Goal: Task Accomplishment & Management: Complete application form

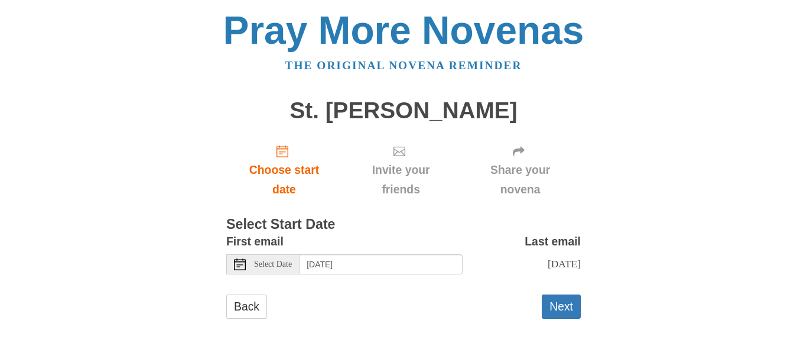
click at [745, 81] on div "Pray More Novenas The original novena reminder St. Jude Novena Choose start dat…" at bounding box center [403, 176] width 691 height 353
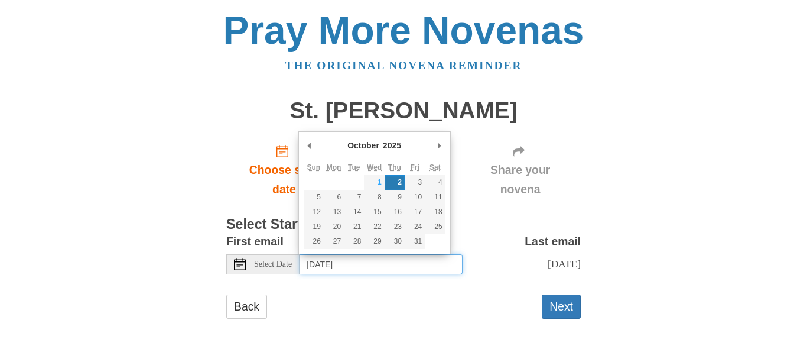
click at [337, 267] on input "Thursday, October 2nd" at bounding box center [380, 264] width 163 height 20
click at [690, 256] on div "Pray More Novenas The original novena reminder St. Jude Novena Choose start dat…" at bounding box center [403, 176] width 691 height 353
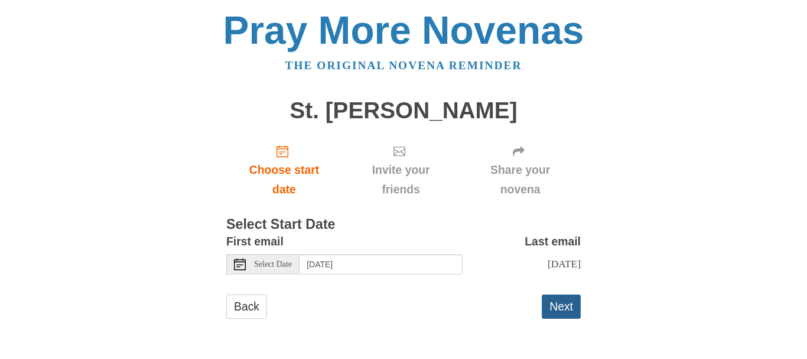
click at [559, 305] on button "Next" at bounding box center [561, 306] width 39 height 24
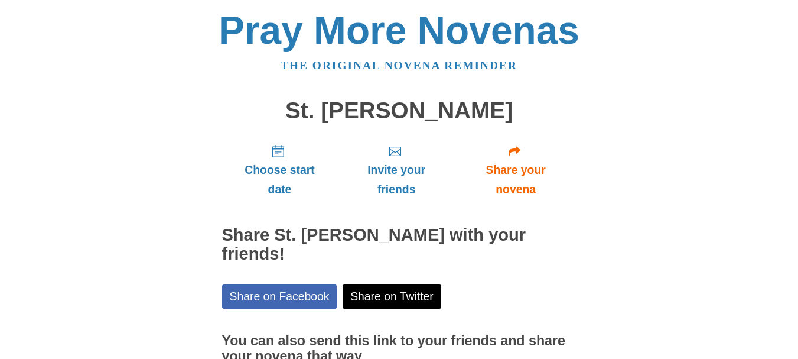
click at [767, 122] on body "Pray More Novenas The original novena reminder [GEOGRAPHIC_DATA][PERSON_NAME] C…" at bounding box center [399, 237] width 798 height 474
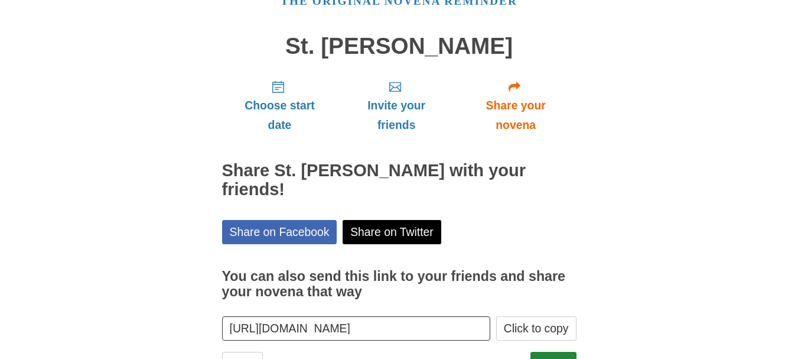
scroll to position [97, 0]
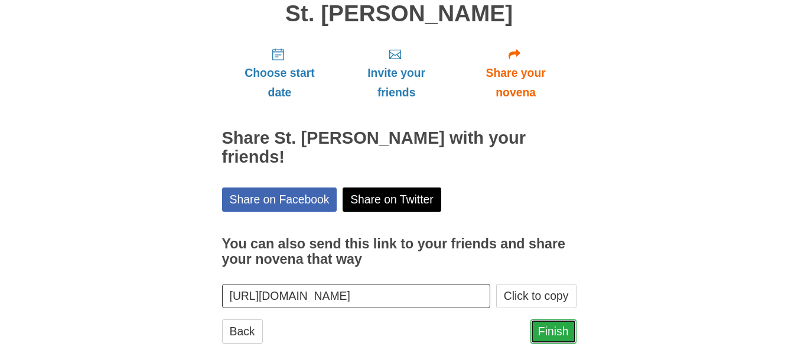
click at [563, 319] on link "Finish" at bounding box center [553, 331] width 46 height 24
